Goal: Find specific page/section: Find specific page/section

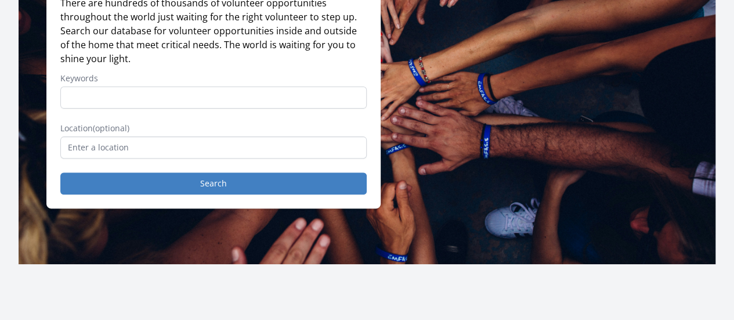
scroll to position [174, 0]
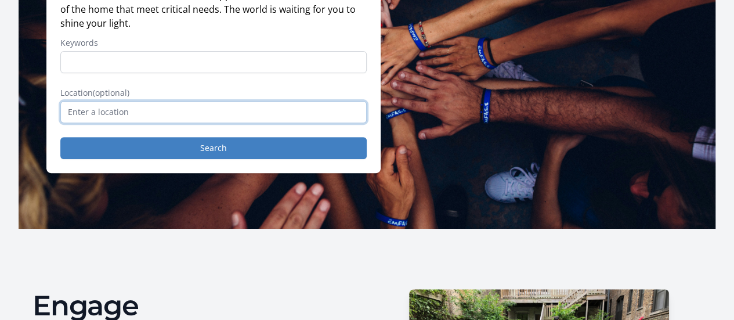
click at [180, 117] on input "text" at bounding box center [213, 112] width 306 height 22
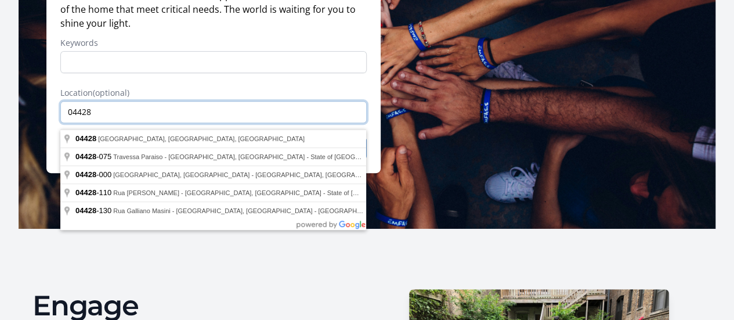
type input "04428"
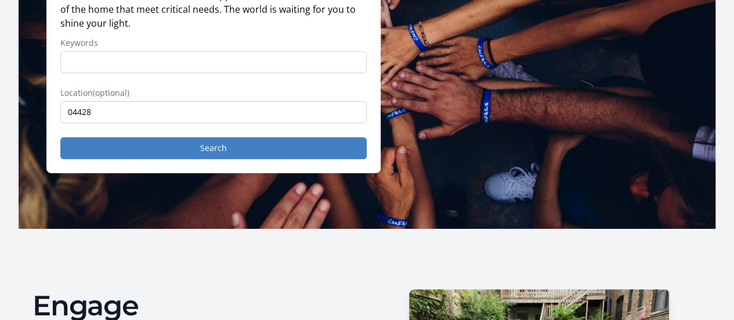
click at [223, 95] on label "Location (optional)" at bounding box center [213, 93] width 306 height 12
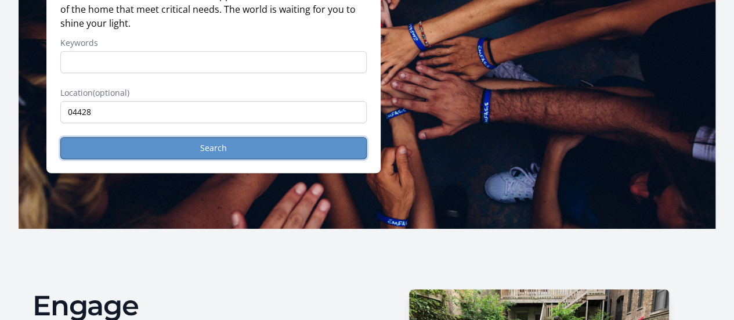
click at [219, 156] on button "Search" at bounding box center [213, 148] width 306 height 22
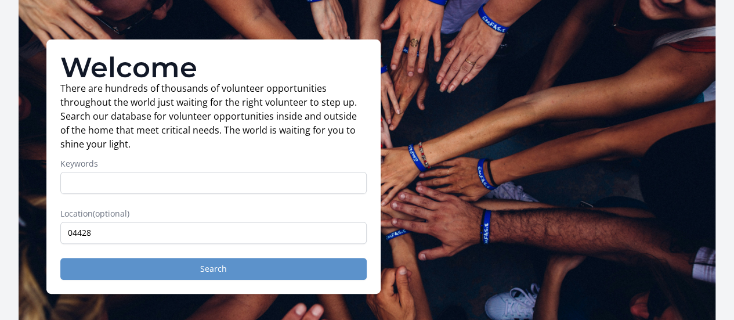
scroll to position [232, 0]
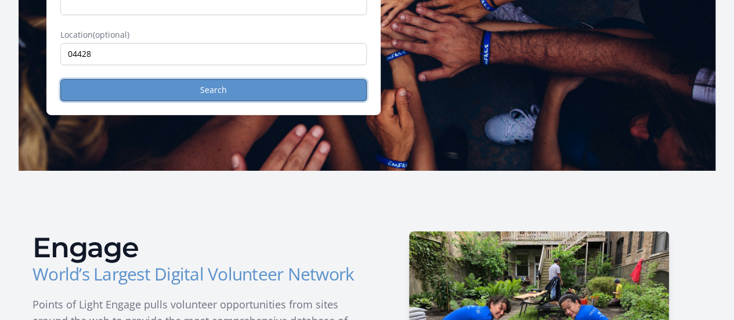
click at [174, 96] on button "Search" at bounding box center [213, 90] width 306 height 22
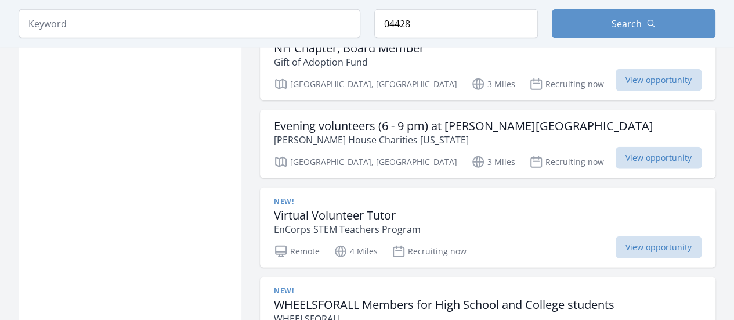
scroll to position [1450, 0]
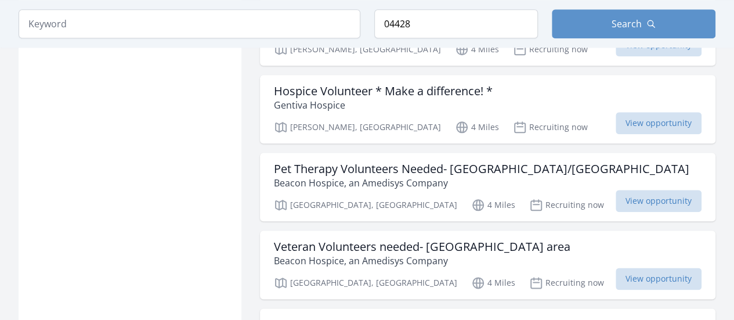
scroll to position [2842, 0]
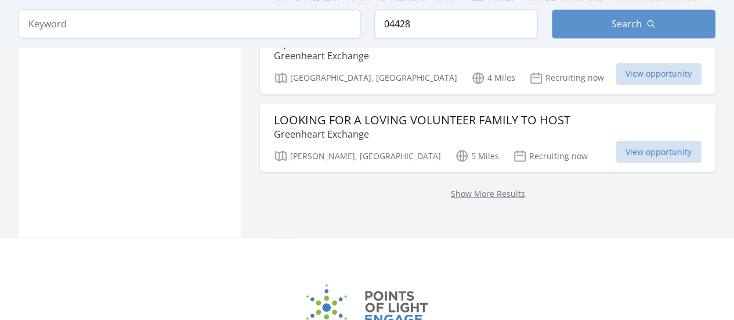
scroll to position [3247, 0]
